Goal: Task Accomplishment & Management: Use online tool/utility

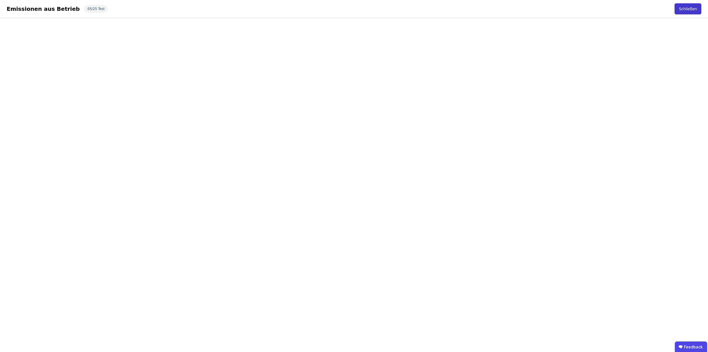
click at [683, 9] on button "Schließen" at bounding box center [688, 8] width 27 height 11
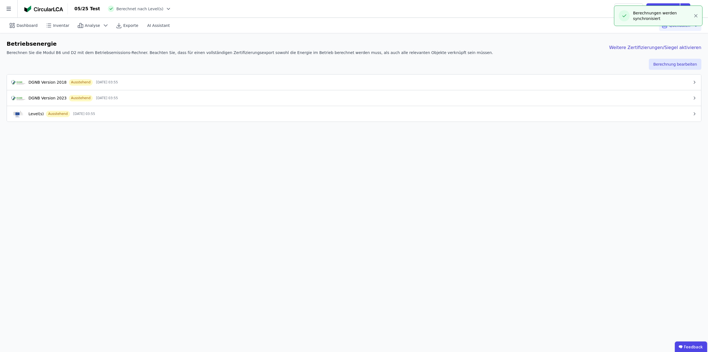
click at [695, 16] on icon "button" at bounding box center [696, 16] width 6 height 6
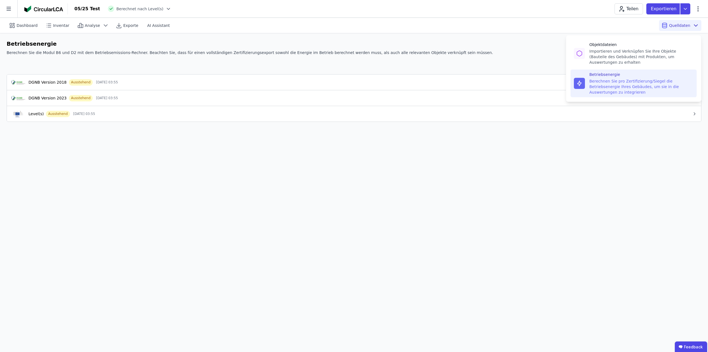
click at [688, 24] on span "Quelldaten" at bounding box center [679, 26] width 21 height 6
click at [625, 49] on div "Importieren und Verknüpfen Sie Ihre Objekte (Bauteile des Gebäudes) mit Produkt…" at bounding box center [641, 56] width 104 height 17
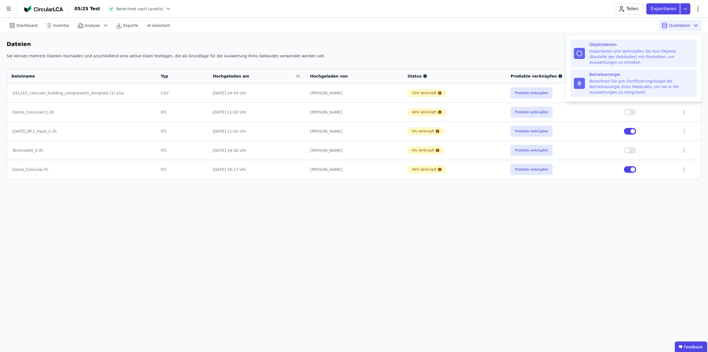
click at [615, 80] on div "Berechnen Sie pro Zertifizierung/Siegel die Betriebsenergie Ihres Gebäudes, um …" at bounding box center [641, 86] width 104 height 17
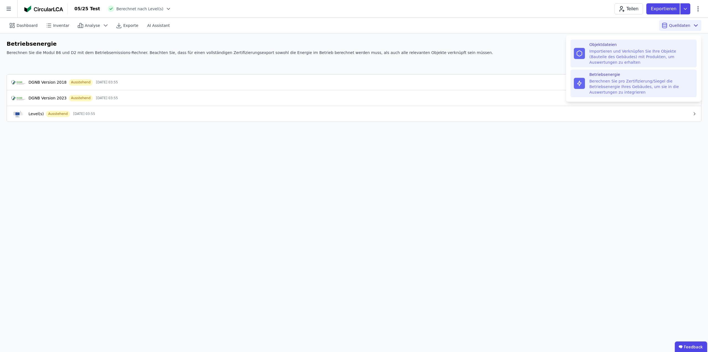
click at [621, 51] on div "Importieren und Verknüpfen Sie Ihre Objekte (Bauteile des Gebäudes) mit Produkt…" at bounding box center [641, 56] width 104 height 17
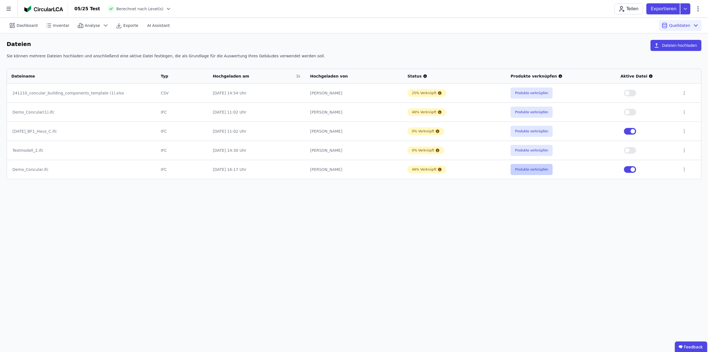
click at [533, 171] on button "Produkte verknüpfen" at bounding box center [532, 169] width 42 height 11
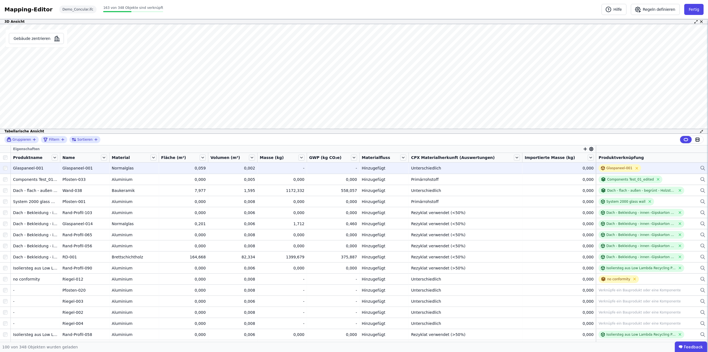
click at [700, 167] on icon at bounding box center [703, 168] width 6 height 7
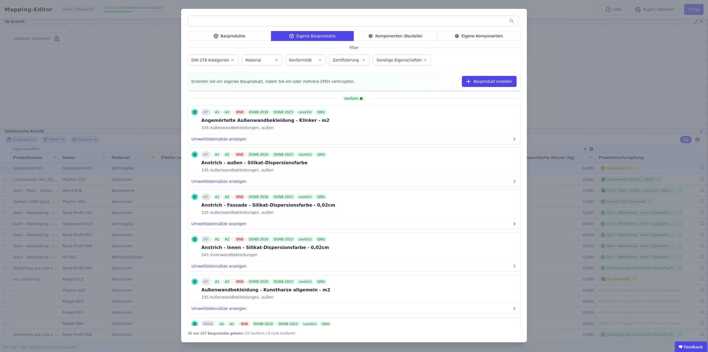
click at [232, 59] on icon "button" at bounding box center [233, 59] width 2 height 1
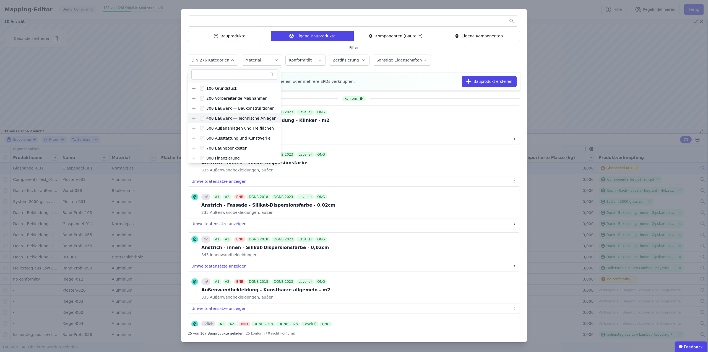
click at [193, 119] on icon at bounding box center [193, 118] width 5 height 5
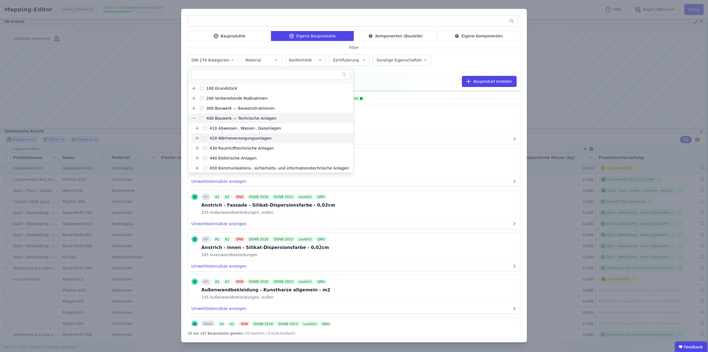
click at [196, 138] on icon at bounding box center [197, 138] width 5 height 5
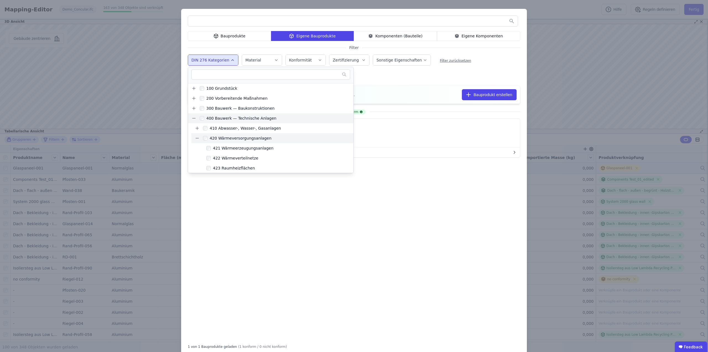
click at [196, 138] on icon at bounding box center [197, 138] width 3 height 0
click at [196, 158] on icon at bounding box center [197, 157] width 5 height 5
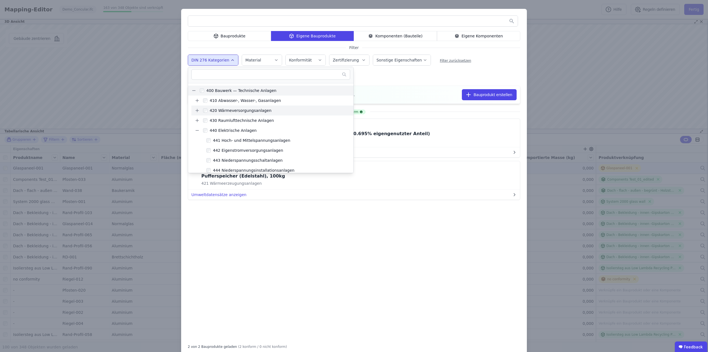
click at [388, 254] on div "konform m² A1 A2 BNB DGNB 2018 DGNB 2023 Level(s) QNG Photovoltaiksystem 1200 k…" at bounding box center [354, 222] width 332 height 233
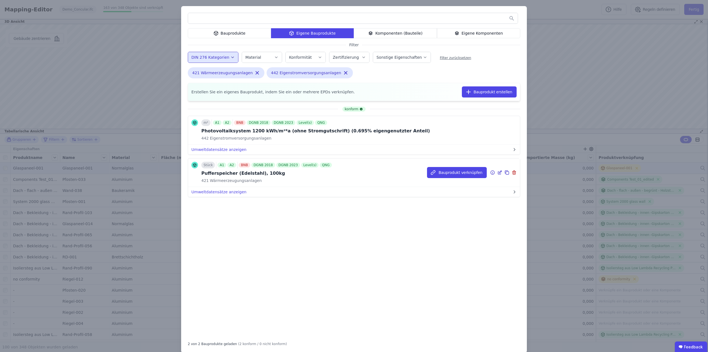
scroll to position [0, 0]
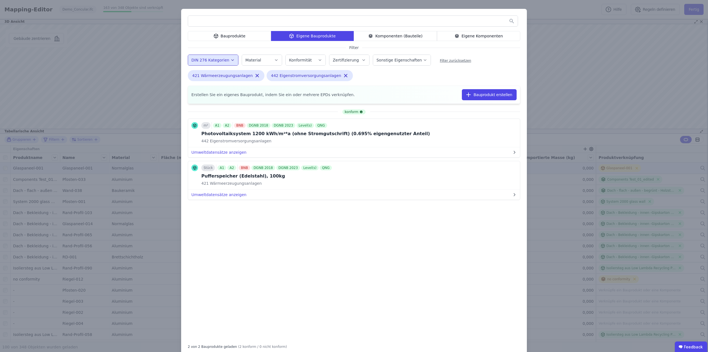
click at [230, 59] on icon "button" at bounding box center [232, 60] width 4 height 6
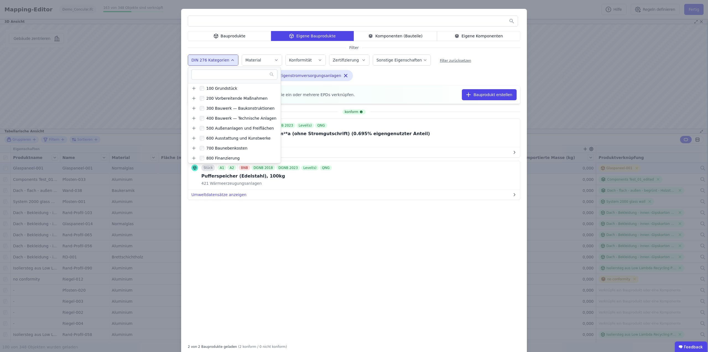
click at [292, 253] on div "konform m² A1 A2 BNB DGNB 2018 DGNB 2023 Level(s) QNG Photovoltaiksystem 1200 k…" at bounding box center [354, 222] width 332 height 233
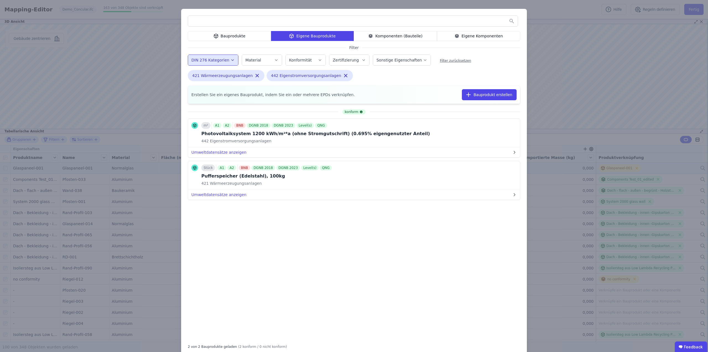
click at [579, 7] on div "Bauprodukte Eigene Bauprodukte Komponenten (Bauteile) Eigene Komponenten Filter…" at bounding box center [354, 182] width 708 height 364
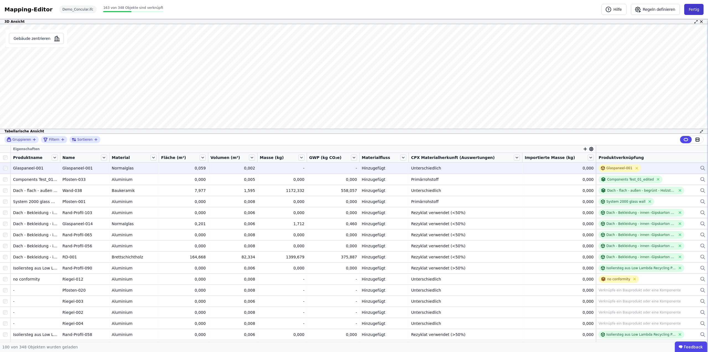
click at [695, 9] on button "Fertig" at bounding box center [693, 9] width 19 height 11
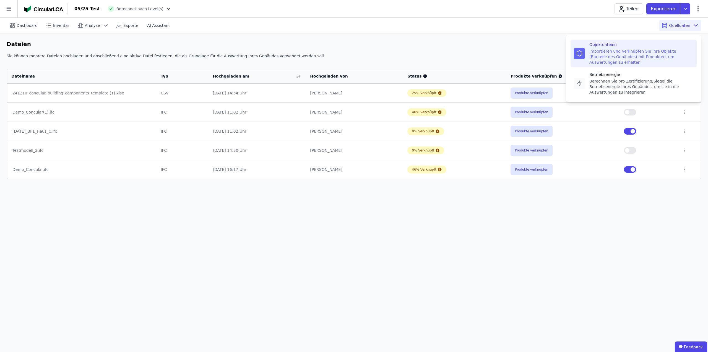
click at [692, 18] on div "Quelldaten Objektdateien Importieren und Verknüpfen Sie Ihre Objekte (Bauteile …" at bounding box center [680, 25] width 42 height 15
click at [620, 72] on div "Betriebsenergie" at bounding box center [641, 75] width 104 height 6
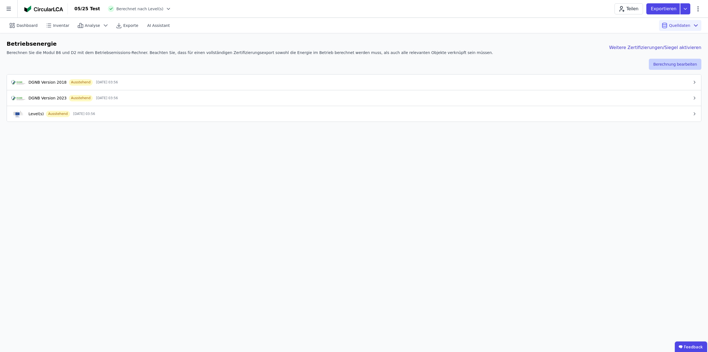
click at [672, 66] on button "Berechnung bearbeiten" at bounding box center [675, 64] width 53 height 11
